Goal: Complete application form: Complete application form

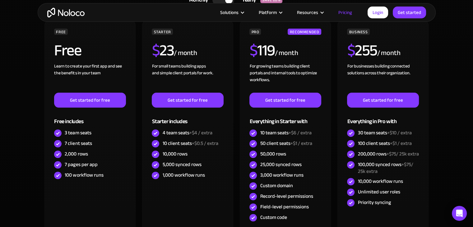
scroll to position [218, 0]
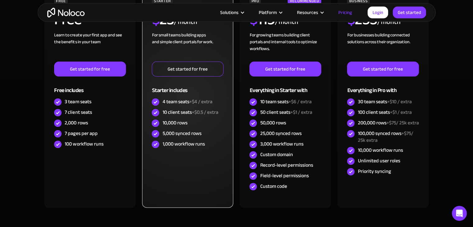
click at [195, 65] on link "Get started for free" at bounding box center [188, 69] width 72 height 15
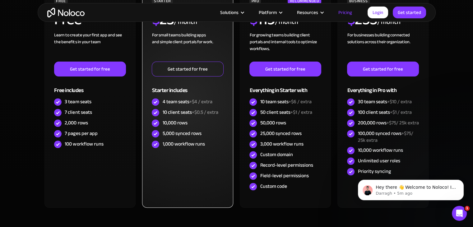
scroll to position [0, 0]
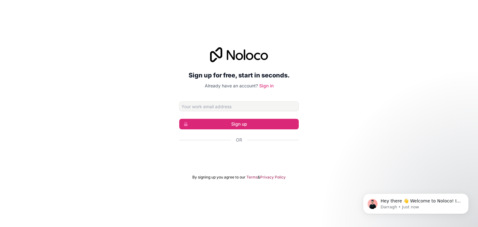
click at [237, 106] on input "Email address" at bounding box center [238, 106] width 119 height 10
type input "Valter@fpa.co.mz"
click at [233, 122] on button "Sign up" at bounding box center [238, 124] width 119 height 11
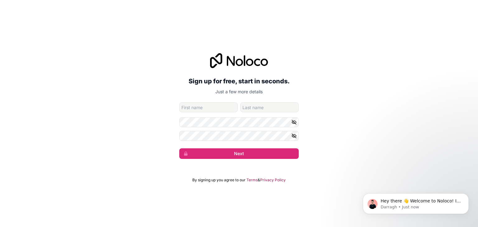
click at [222, 109] on input "given-name" at bounding box center [208, 107] width 58 height 10
type input "Valter"
click at [279, 105] on input "family-name" at bounding box center [269, 107] width 58 height 10
type input "Nota"
click at [294, 123] on icon "button" at bounding box center [293, 122] width 1 height 1
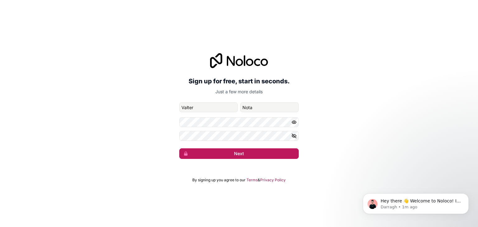
click at [239, 153] on button "Next" at bounding box center [238, 153] width 119 height 11
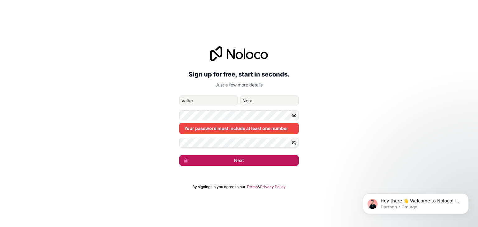
click at [241, 162] on button "Next" at bounding box center [238, 160] width 119 height 11
click at [239, 160] on button "Next" at bounding box center [238, 160] width 119 height 11
click at [238, 161] on button "Next" at bounding box center [238, 160] width 119 height 11
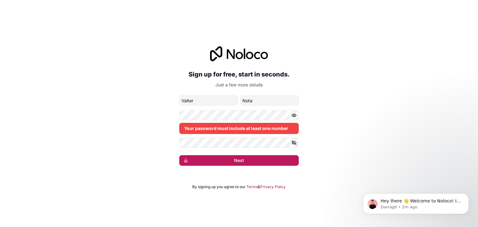
click at [238, 161] on button "Next" at bounding box center [238, 160] width 119 height 11
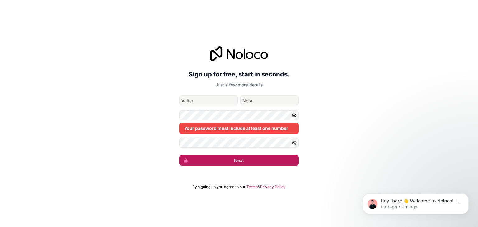
click at [238, 161] on button "Next" at bounding box center [238, 160] width 119 height 11
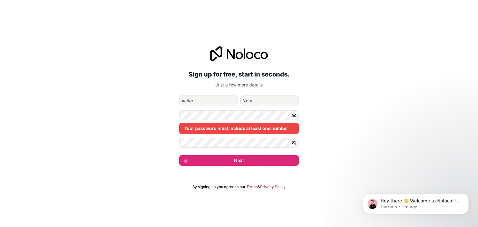
click at [291, 143] on icon "button" at bounding box center [294, 143] width 6 height 6
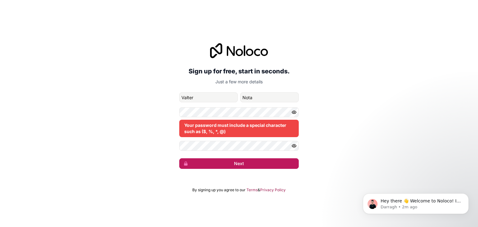
click at [244, 163] on button "Next" at bounding box center [238, 163] width 119 height 11
click at [238, 163] on button "Next" at bounding box center [238, 163] width 119 height 11
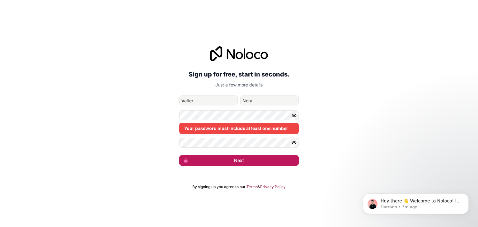
click at [244, 161] on button "Next" at bounding box center [238, 160] width 119 height 11
click at [235, 158] on button "Next" at bounding box center [238, 160] width 119 height 11
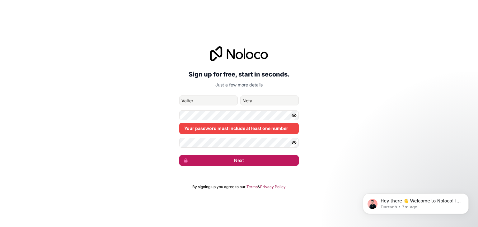
click at [235, 158] on button "Next" at bounding box center [238, 160] width 119 height 11
click at [240, 160] on button "Next" at bounding box center [238, 160] width 119 height 11
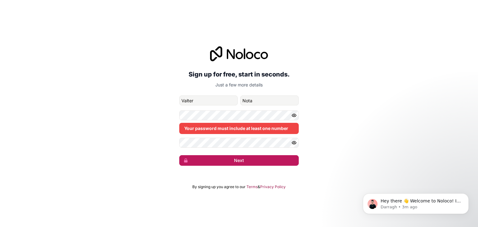
click at [240, 160] on button "Next" at bounding box center [238, 160] width 119 height 11
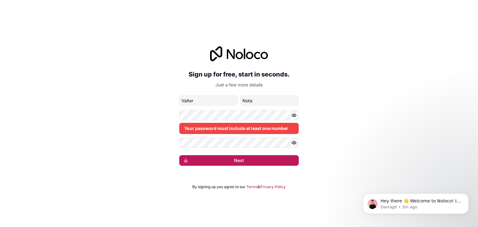
click at [240, 160] on button "Next" at bounding box center [238, 160] width 119 height 11
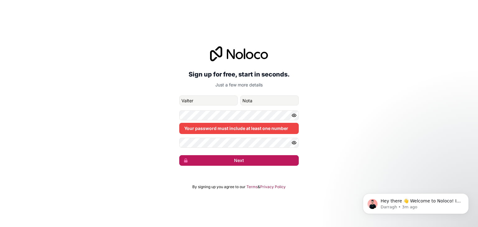
click at [240, 160] on button "Next" at bounding box center [238, 160] width 119 height 11
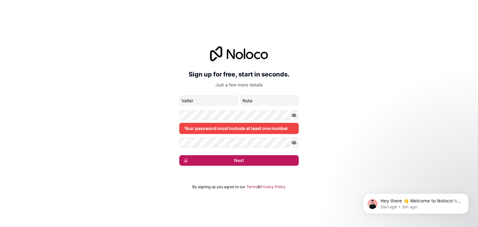
click at [240, 160] on button "Next" at bounding box center [238, 160] width 119 height 11
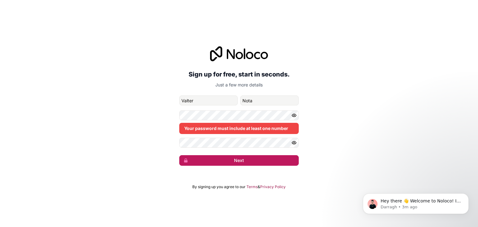
click at [240, 160] on button "Next" at bounding box center [238, 160] width 119 height 11
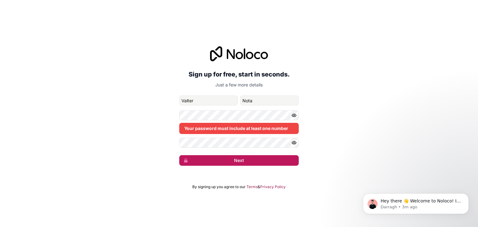
click at [240, 160] on button "Next" at bounding box center [238, 160] width 119 height 11
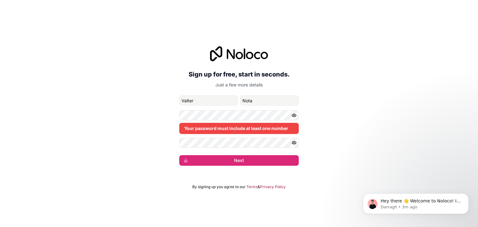
click at [292, 116] on icon "button" at bounding box center [294, 116] width 6 height 6
click at [294, 142] on icon "button" at bounding box center [294, 143] width 6 height 6
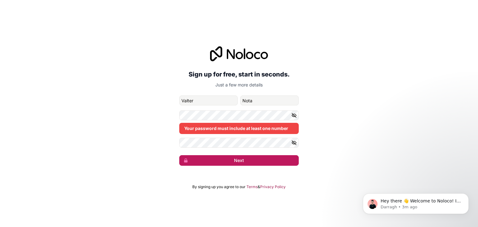
click at [238, 160] on button "Next" at bounding box center [238, 160] width 119 height 11
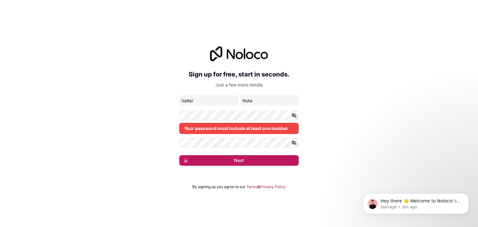
click at [238, 160] on button "Next" at bounding box center [238, 160] width 119 height 11
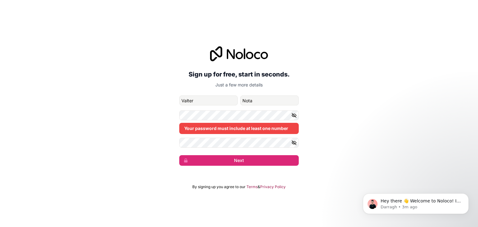
click at [292, 115] on icon "button" at bounding box center [294, 116] width 6 height 6
click at [294, 141] on icon "button" at bounding box center [294, 143] width 6 height 6
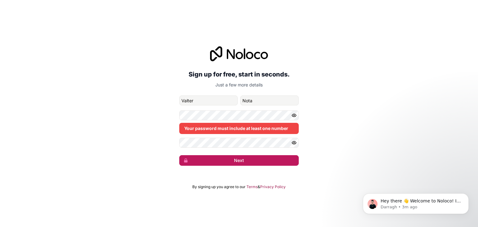
click at [240, 160] on button "Next" at bounding box center [238, 160] width 119 height 11
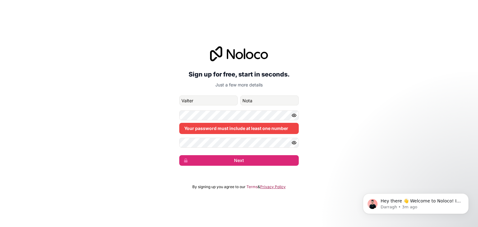
click at [271, 186] on link "Privacy Policy" at bounding box center [273, 187] width 26 height 5
click at [251, 187] on link "Terms" at bounding box center [251, 187] width 11 height 5
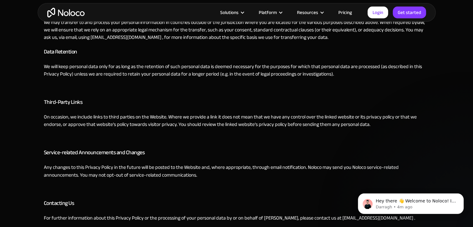
scroll to position [933, 0]
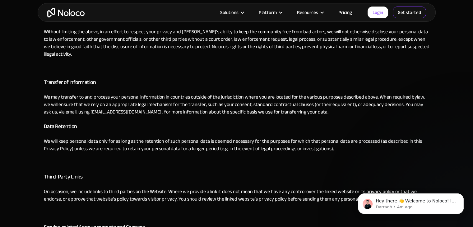
click at [406, 11] on link "Get started" at bounding box center [409, 13] width 33 height 12
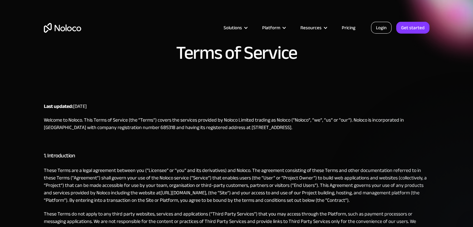
click at [381, 26] on link "Login" at bounding box center [381, 28] width 21 height 12
